Goal: Information Seeking & Learning: Learn about a topic

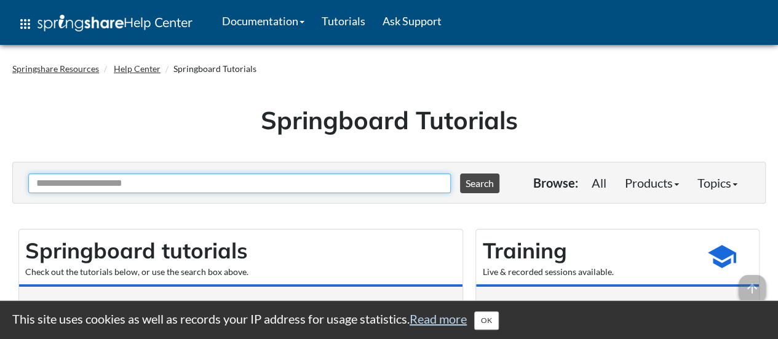
click at [153, 185] on input "Ask Another Question" at bounding box center [239, 184] width 423 height 20
type input "***"
click at [460, 174] on button "Search" at bounding box center [479, 184] width 39 height 20
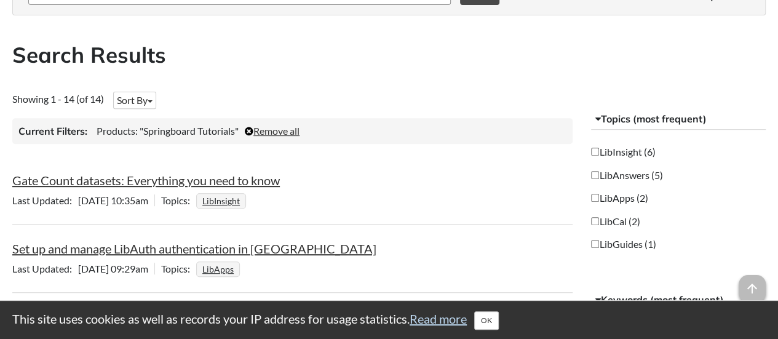
scroll to position [185, 0]
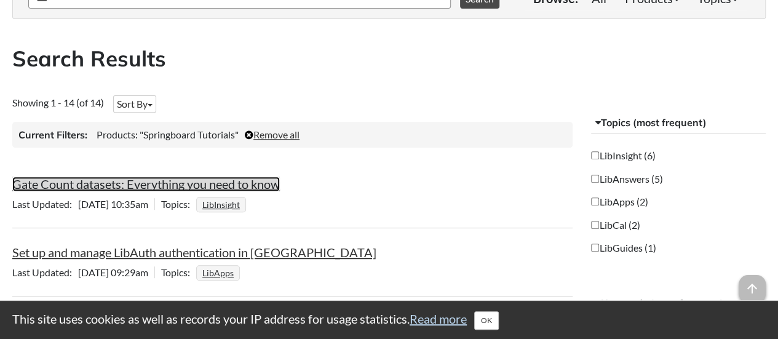
click at [213, 185] on link "Gate Count datasets: Everything you need to know" at bounding box center [146, 184] width 268 height 15
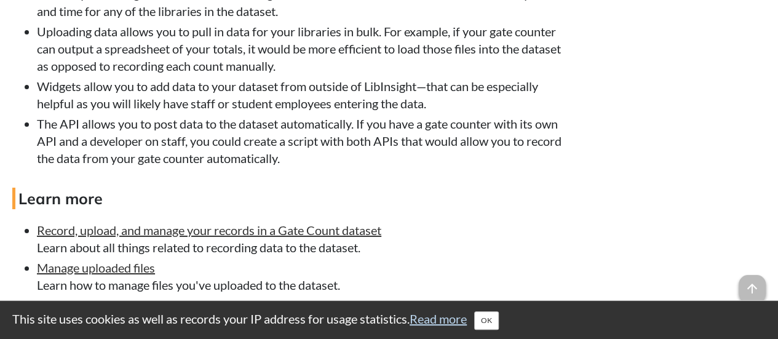
scroll to position [2394, 0]
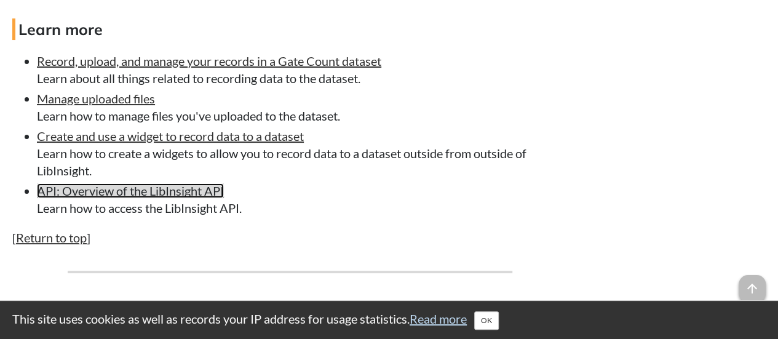
click at [139, 196] on link "API: Overview of the LibInsight API" at bounding box center [130, 190] width 187 height 15
